Goal: Download file/media

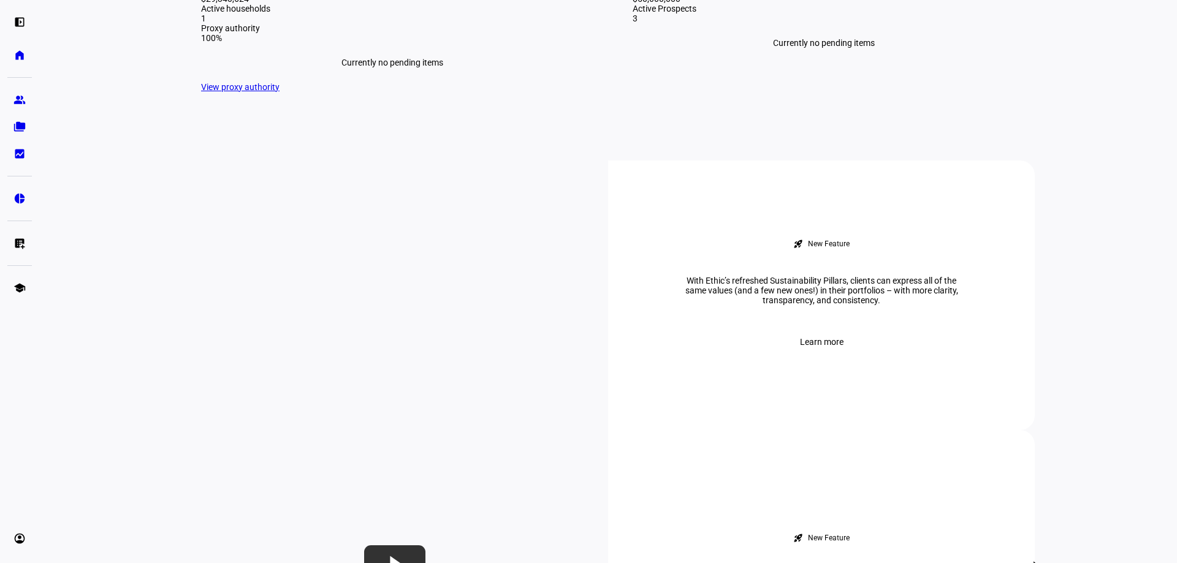
scroll to position [368, 0]
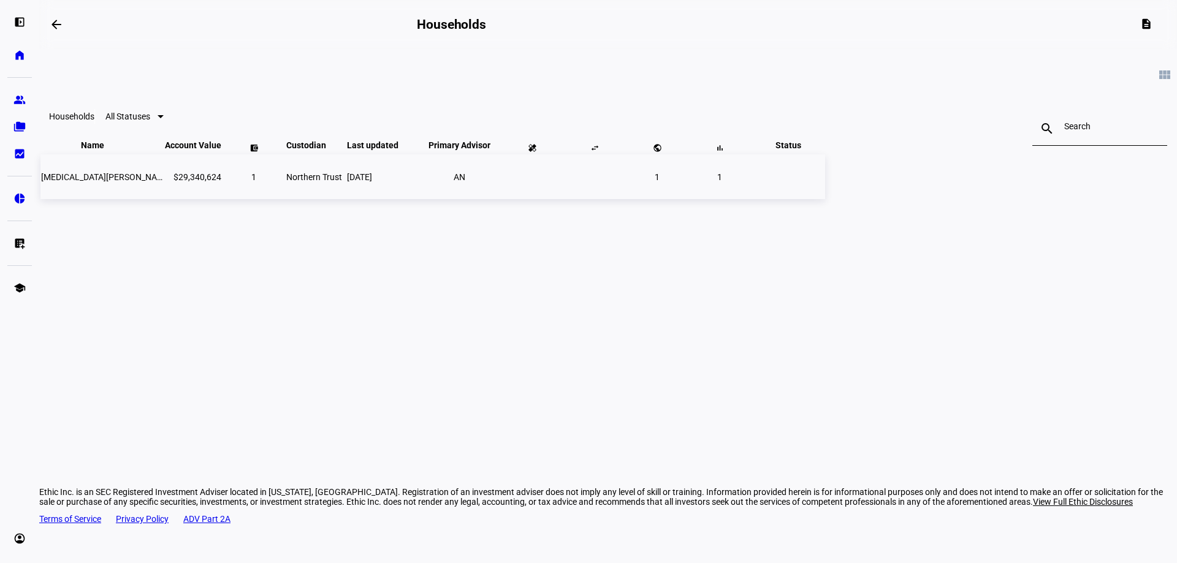
click at [222, 199] on td "$29,340,624" at bounding box center [193, 176] width 58 height 45
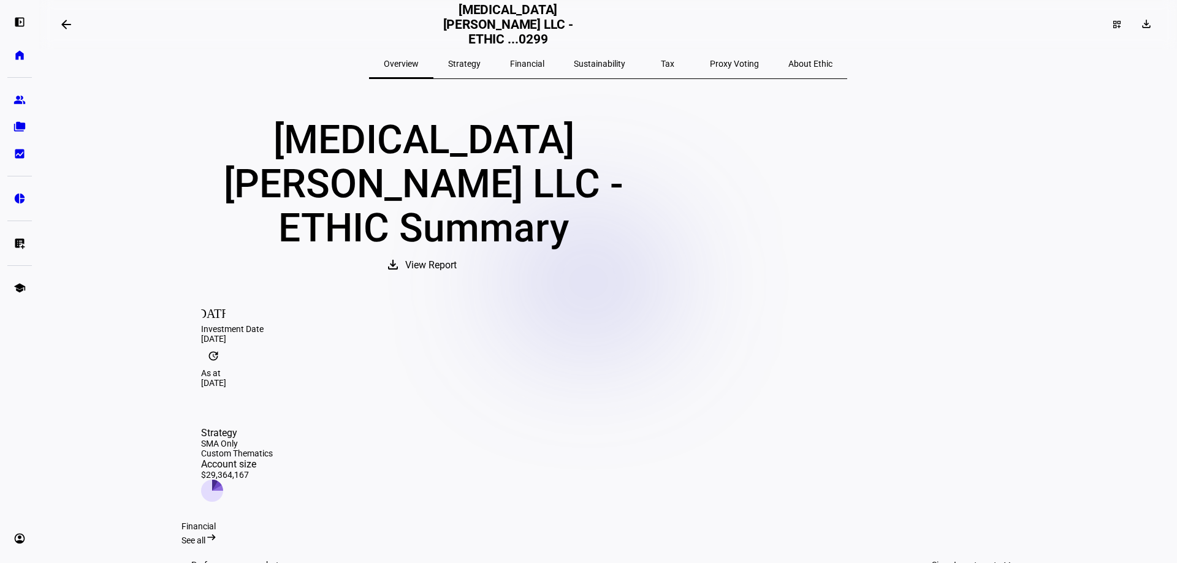
click at [457, 251] on span "View Report" at bounding box center [430, 265] width 51 height 29
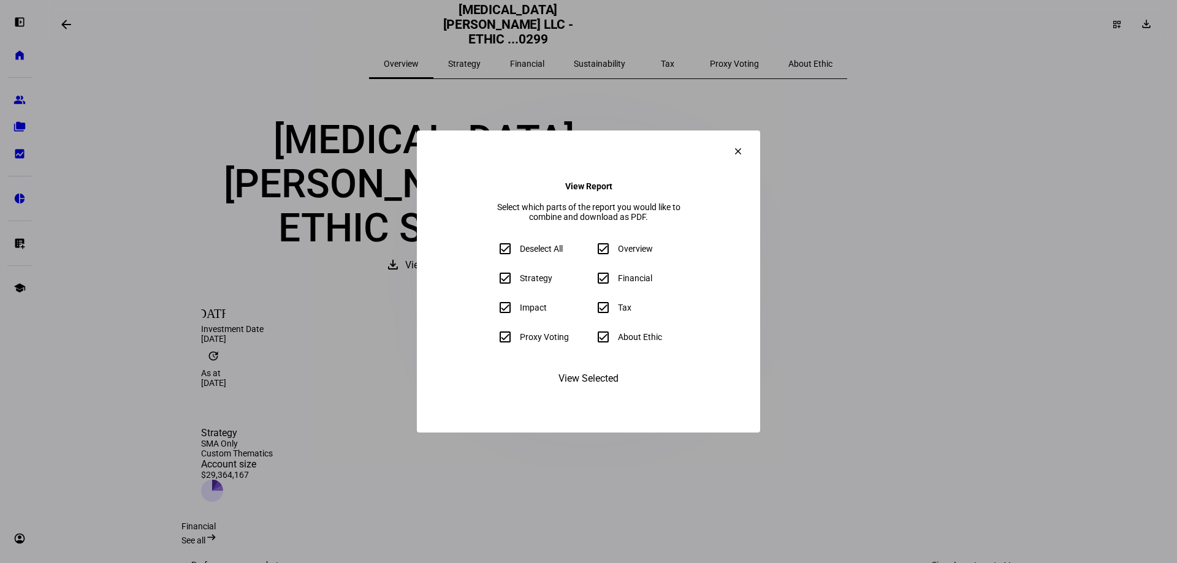
click at [753, 137] on span at bounding box center [737, 151] width 29 height 29
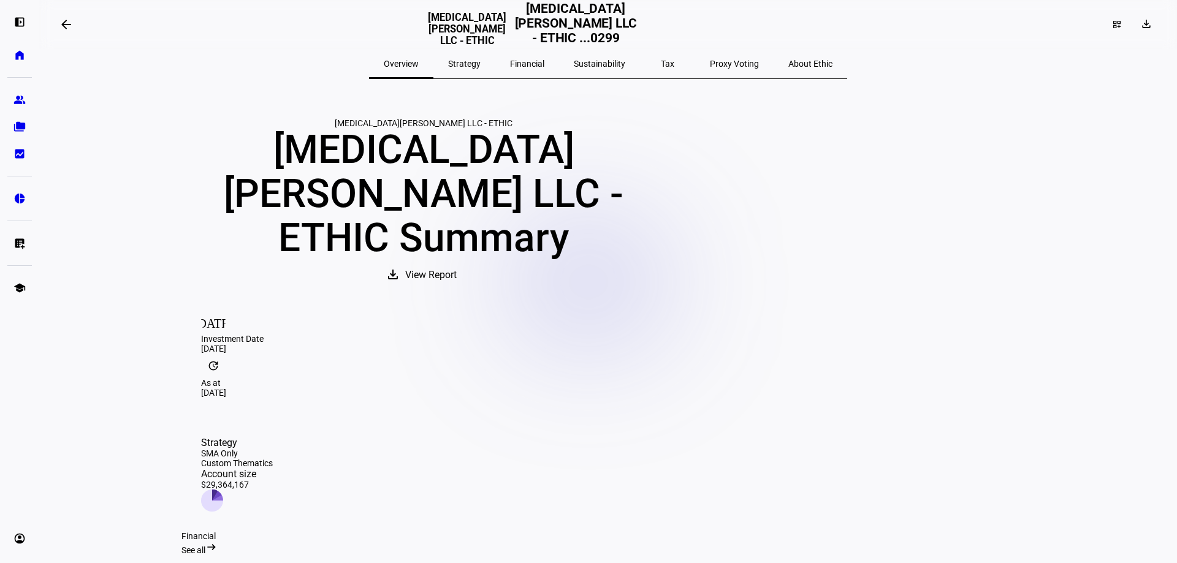
click at [1116, 406] on eth-layout-page-content "arrow_backwards TAO VEGA LLC - ETHIC TAO VEGA LLC - ETHIC ...0299 dashboard_cus…" at bounding box center [608, 281] width 1138 height 563
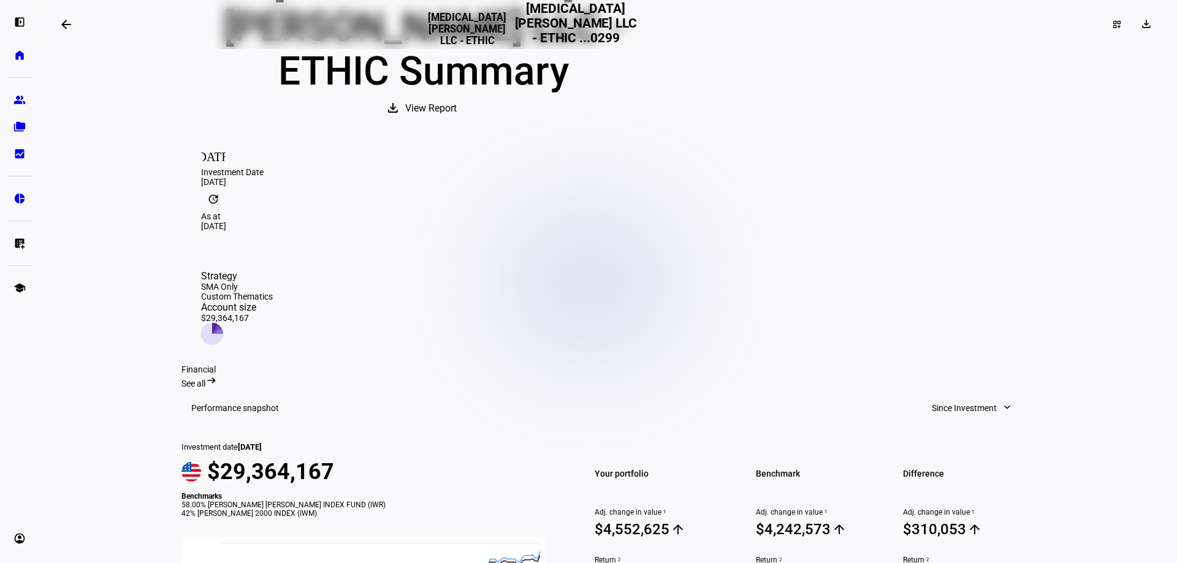
scroll to position [184, 0]
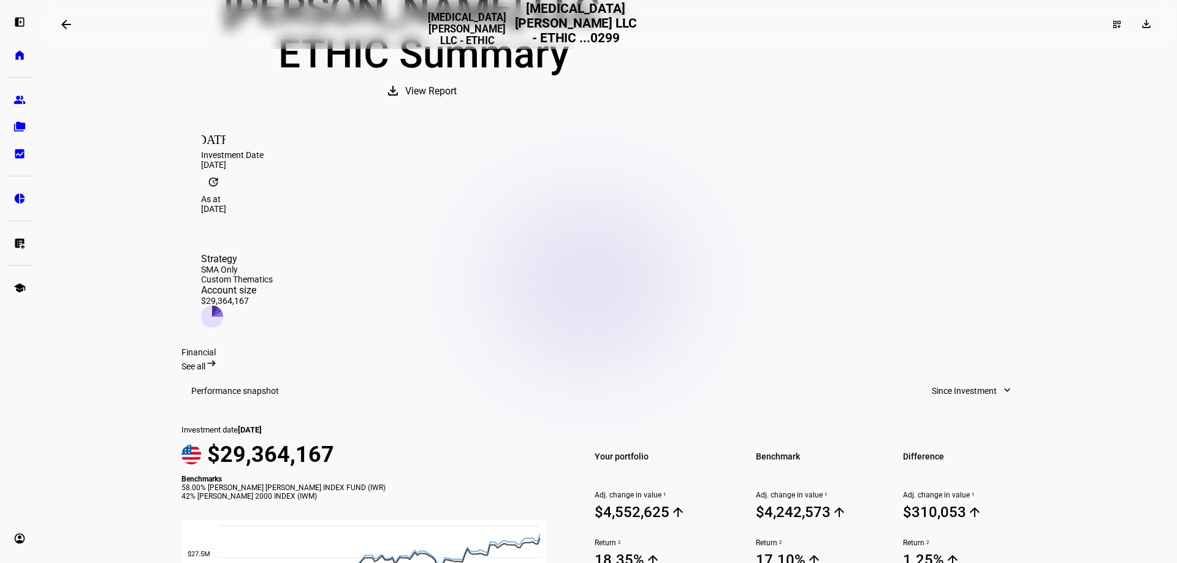
click at [978, 379] on span "Since Investment" at bounding box center [964, 391] width 65 height 25
click at [1085, 305] on div at bounding box center [588, 281] width 1177 height 563
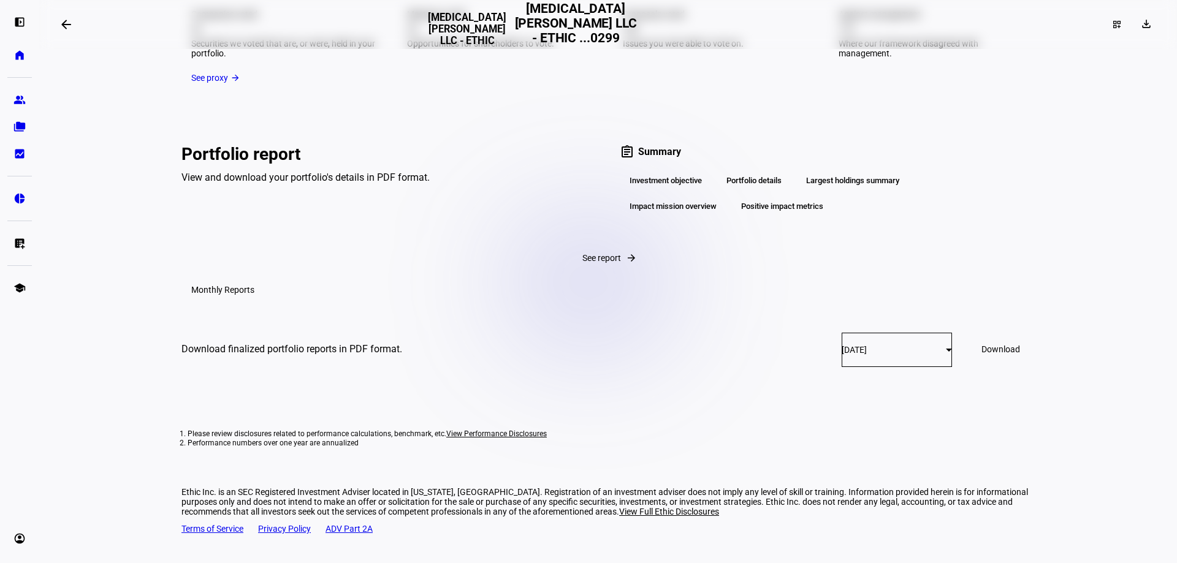
scroll to position [2275, 0]
click at [985, 354] on span "Download" at bounding box center [1000, 349] width 39 height 10
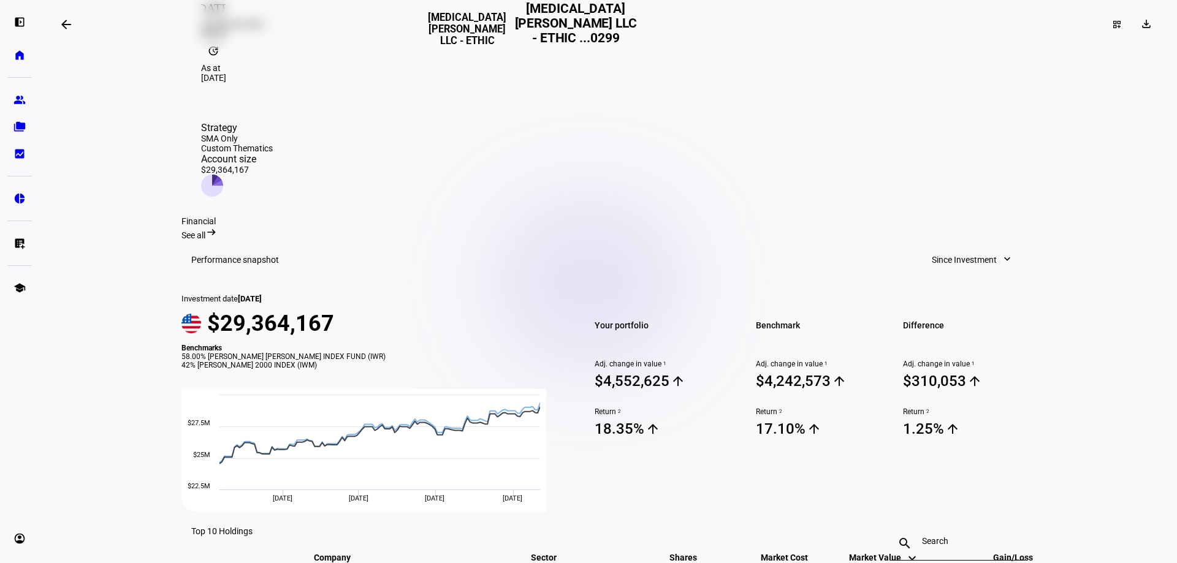
scroll to position [314, 0]
click at [1001, 254] on mat-icon "expand_more" at bounding box center [1007, 260] width 12 height 12
click at [959, 261] on button "Year to Date" at bounding box center [967, 267] width 116 height 29
